Goal: Task Accomplishment & Management: Use online tool/utility

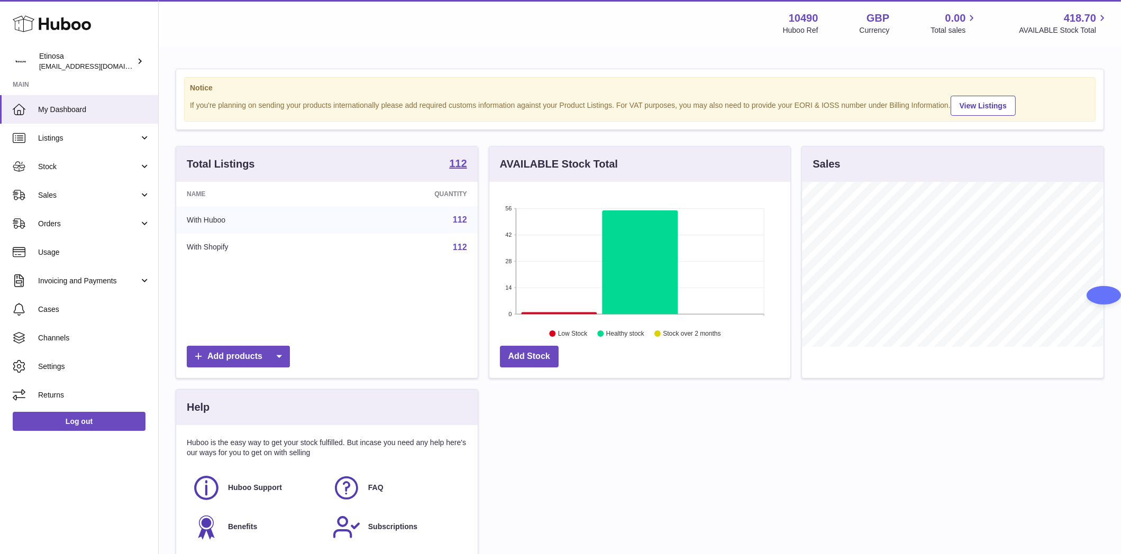
scroll to position [165, 301]
click at [58, 197] on span "Sales" at bounding box center [88, 195] width 101 height 10
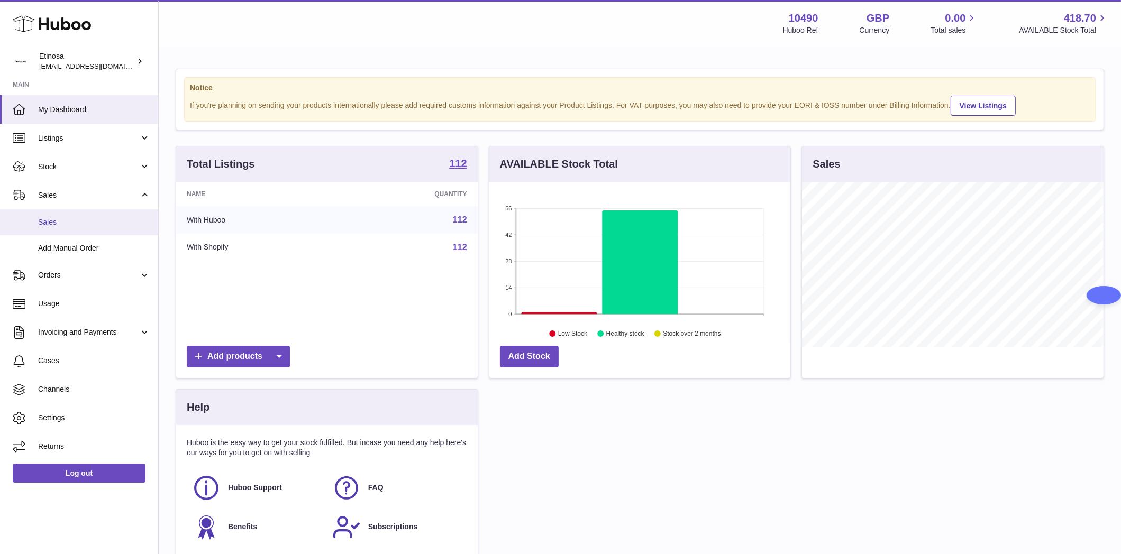
click at [68, 221] on span "Sales" at bounding box center [94, 222] width 112 height 10
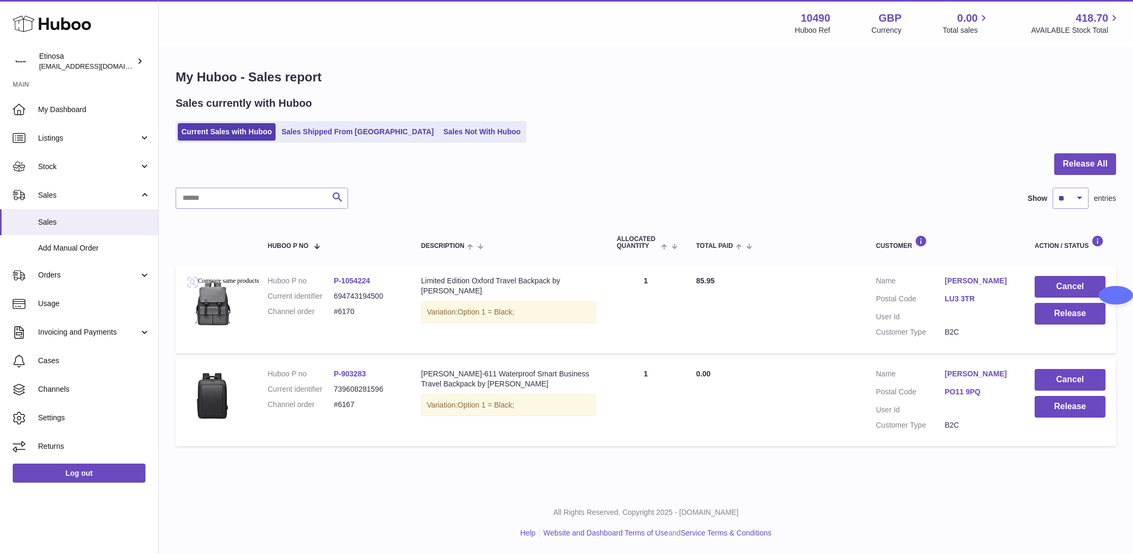
drag, startPoint x: 730, startPoint y: 477, endPoint x: 754, endPoint y: 477, distance: 23.3
click at [730, 477] on div "Menu Huboo 10490 Huboo Ref GBP Currency 0.00 Total sales 418.70 AVAILABLE Stock…" at bounding box center [646, 246] width 974 height 492
click at [1091, 319] on button "Release" at bounding box center [1070, 314] width 71 height 22
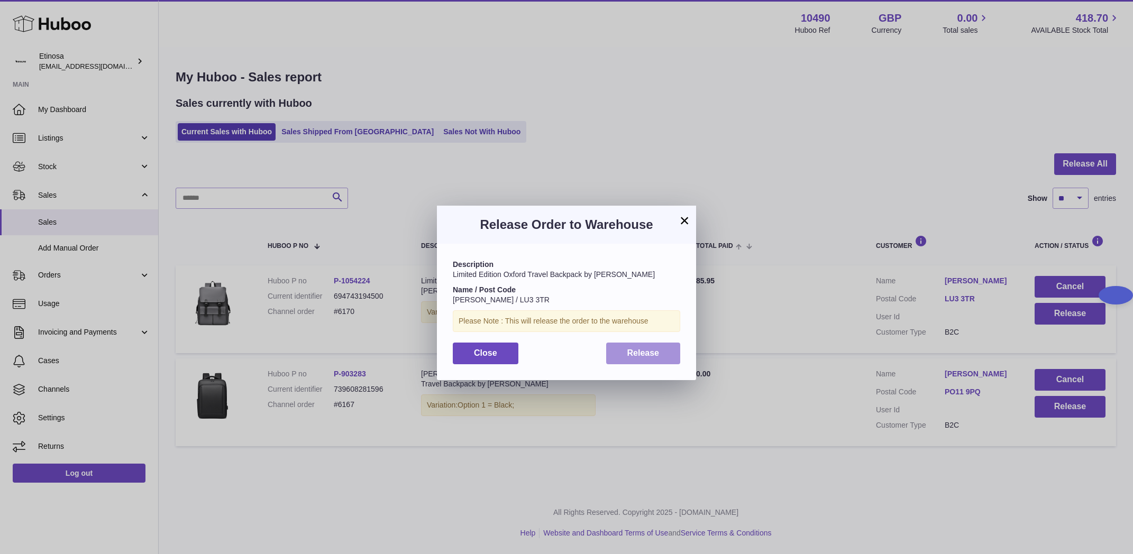
click at [638, 350] on span "Release" at bounding box center [643, 353] width 32 height 9
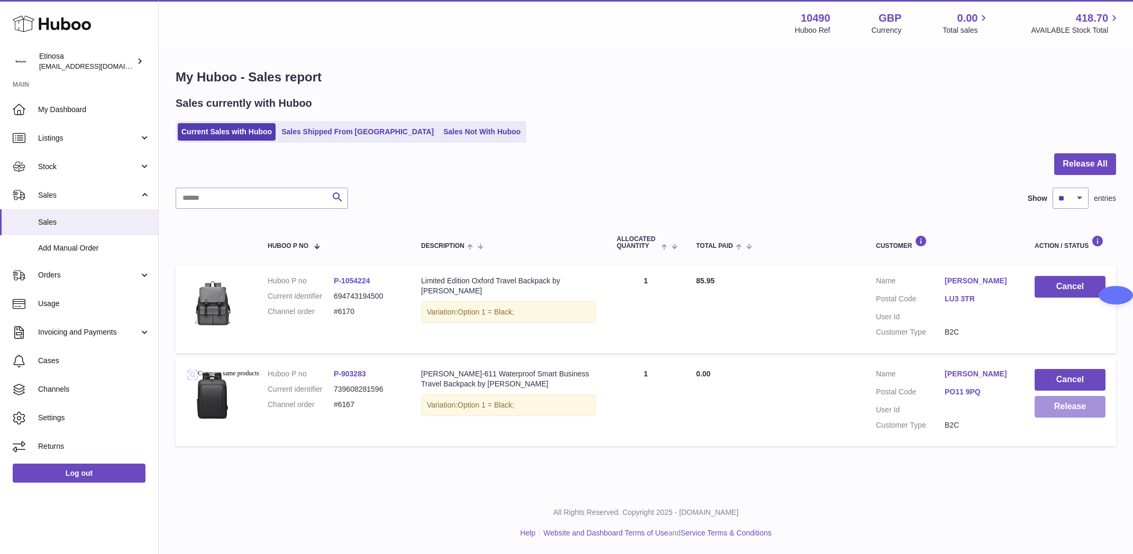
click at [1075, 409] on button "Release" at bounding box center [1070, 407] width 71 height 22
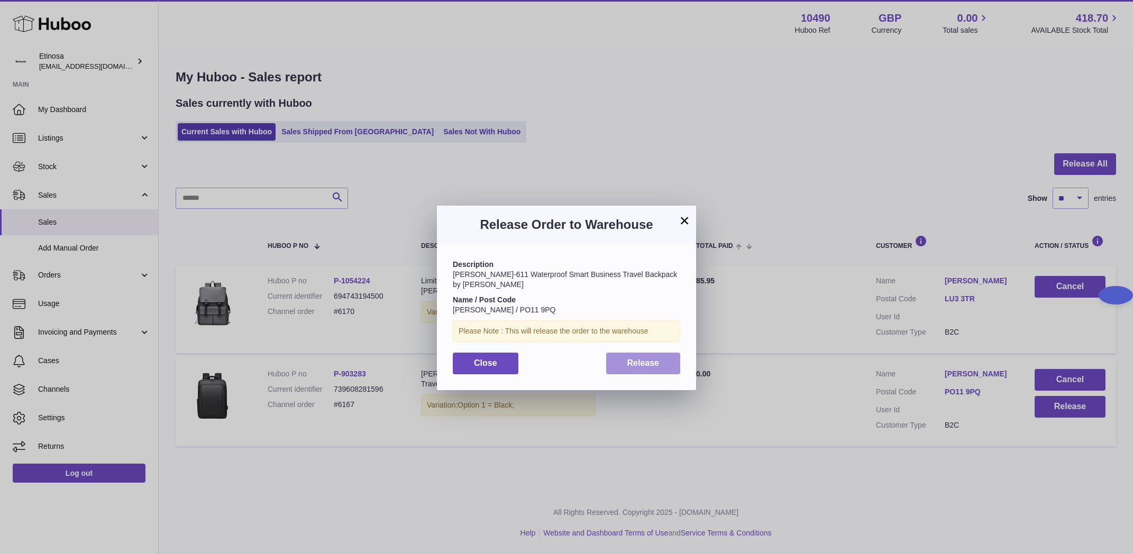
click at [642, 359] on span "Release" at bounding box center [643, 363] width 32 height 9
